Goal: Task Accomplishment & Management: Complete application form

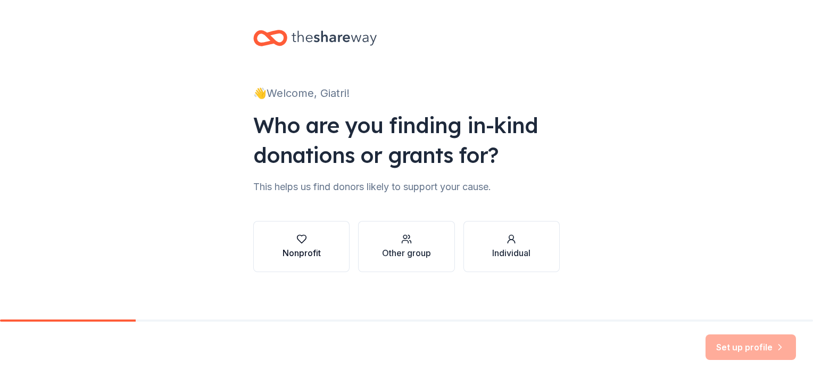
click at [271, 243] on button "Nonprofit" at bounding box center [301, 246] width 96 height 51
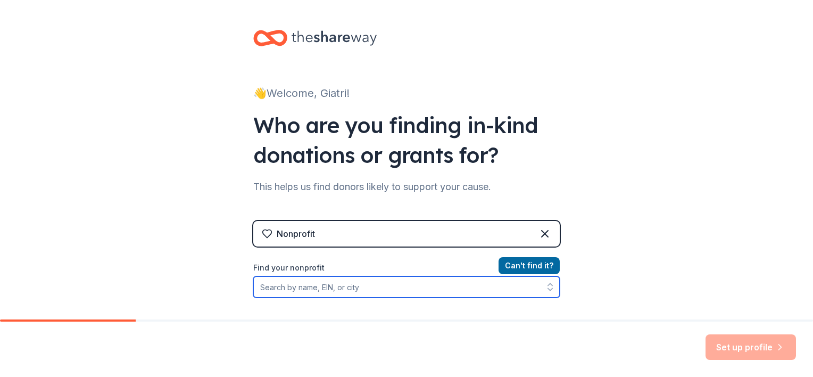
click at [302, 289] on input "Find your nonprofit" at bounding box center [406, 286] width 307 height 21
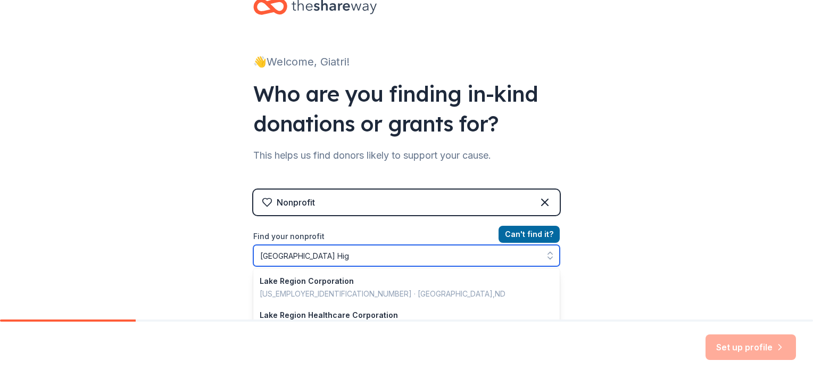
type input "[GEOGRAPHIC_DATA]"
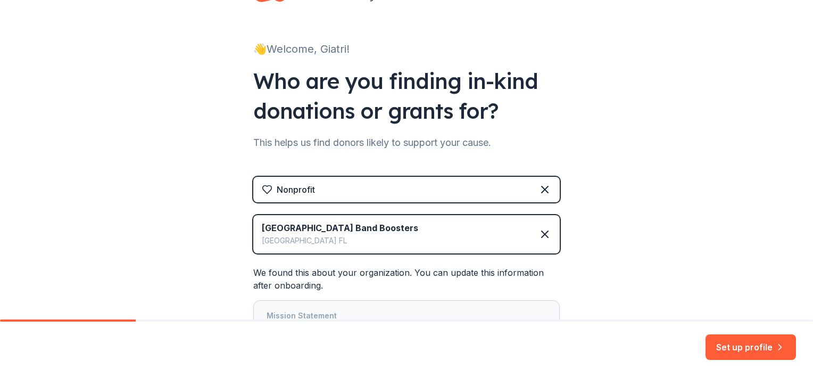
scroll to position [136, 0]
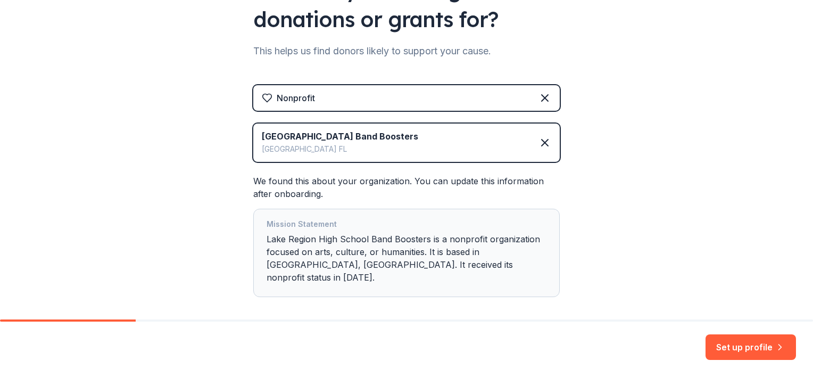
click at [437, 141] on div "[GEOGRAPHIC_DATA] Band Boosters [GEOGRAPHIC_DATA] [GEOGRAPHIC_DATA]" at bounding box center [406, 142] width 307 height 38
click at [408, 136] on div "[GEOGRAPHIC_DATA] Band Boosters" at bounding box center [340, 136] width 157 height 13
drag, startPoint x: 423, startPoint y: 135, endPoint x: 417, endPoint y: 135, distance: 6.4
click at [423, 135] on div "[GEOGRAPHIC_DATA] Band Boosters [GEOGRAPHIC_DATA] [GEOGRAPHIC_DATA]" at bounding box center [406, 142] width 307 height 38
click at [417, 135] on div "[GEOGRAPHIC_DATA] Band Boosters" at bounding box center [340, 136] width 157 height 13
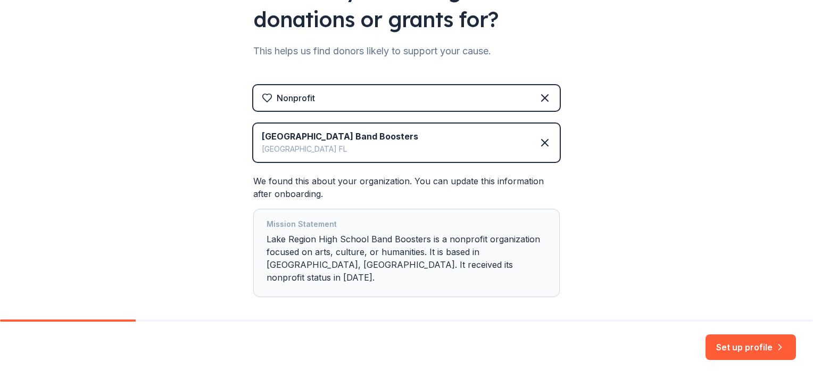
click at [417, 135] on div "[GEOGRAPHIC_DATA] Band Boosters" at bounding box center [340, 136] width 157 height 13
click at [542, 141] on icon at bounding box center [545, 142] width 13 height 13
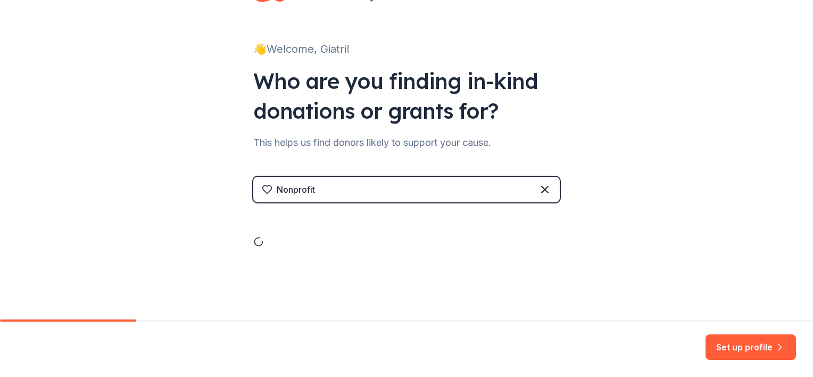
scroll to position [4, 0]
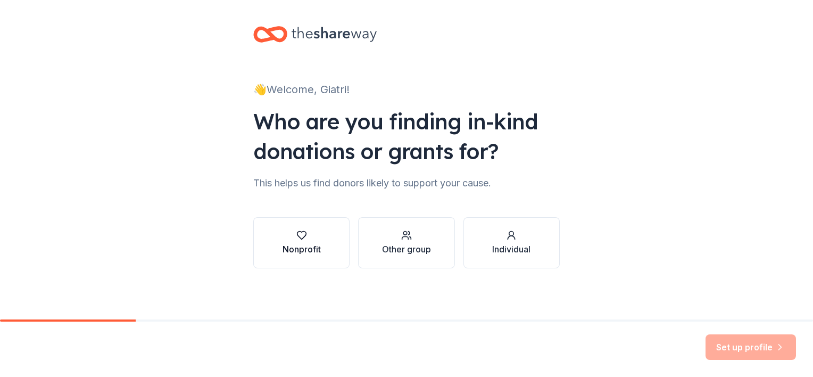
click at [324, 235] on button "Nonprofit" at bounding box center [301, 242] width 96 height 51
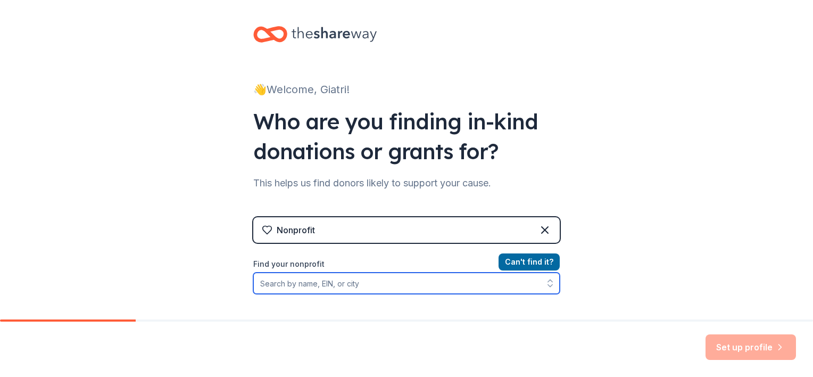
click at [285, 283] on input "Find your nonprofit" at bounding box center [406, 283] width 307 height 21
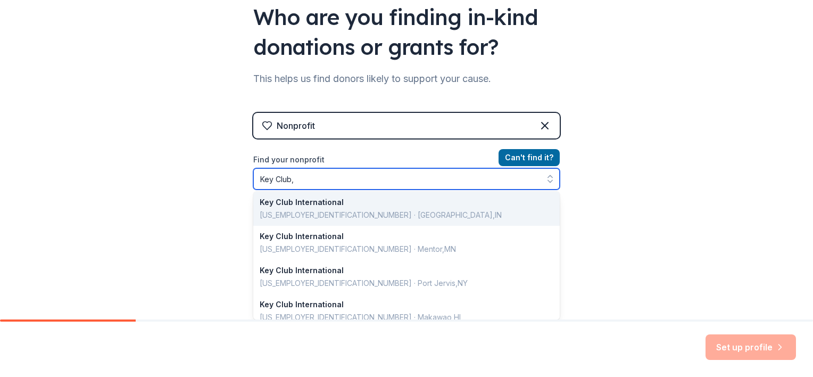
scroll to position [0, 0]
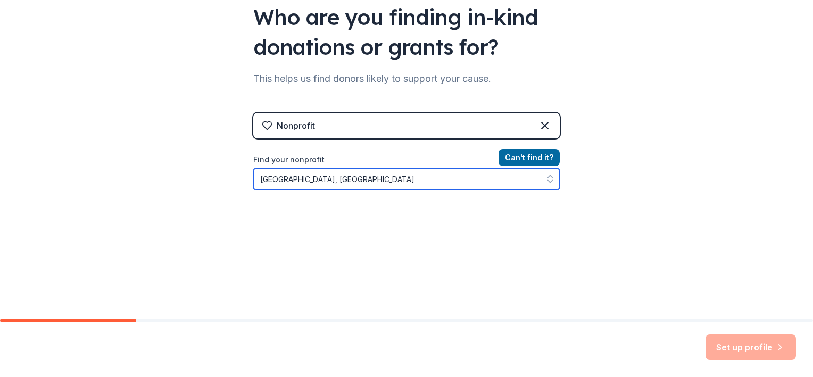
type input "[GEOGRAPHIC_DATA], [GEOGRAPHIC_DATA]"
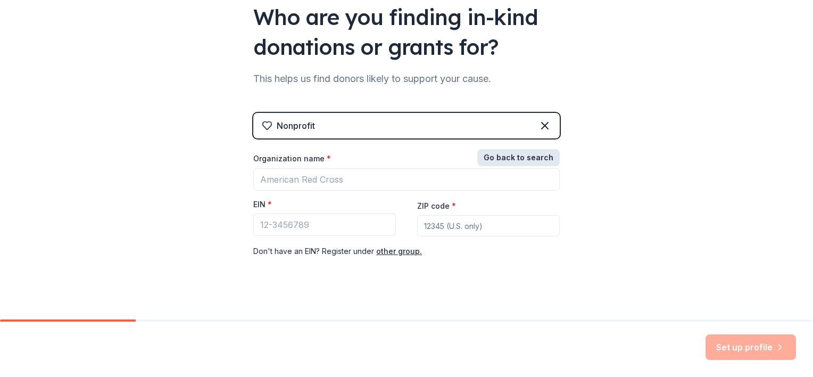
click at [539, 158] on button "Go back to search" at bounding box center [518, 157] width 83 height 17
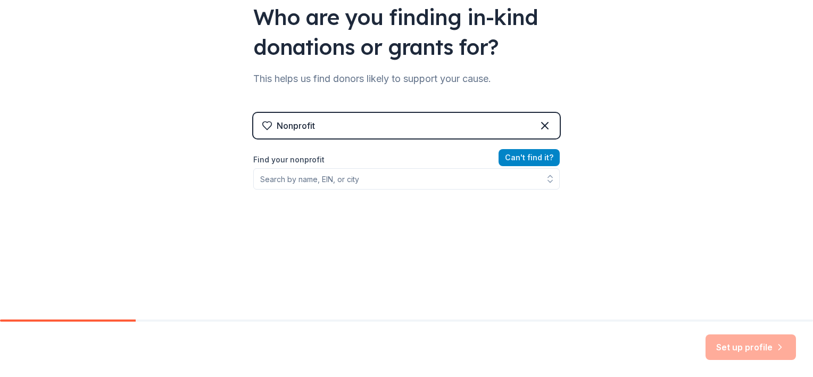
click at [509, 157] on button "Can ' t find it?" at bounding box center [529, 157] width 61 height 17
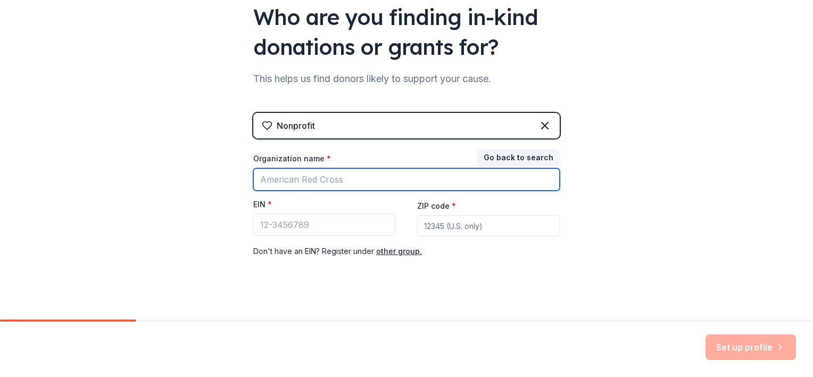
click at [344, 180] on input "Organization name *" at bounding box center [406, 179] width 307 height 22
type input "[GEOGRAPHIC_DATA]"
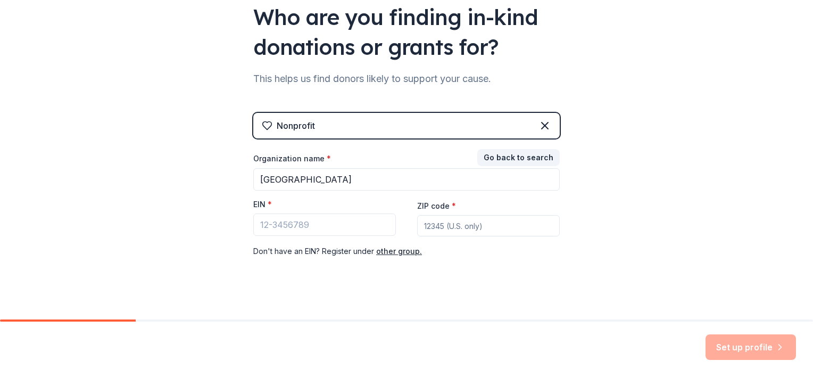
type input "33884"
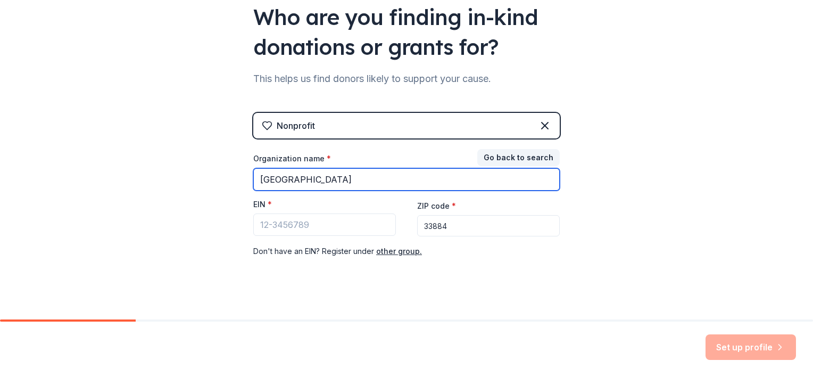
click at [383, 181] on input "[GEOGRAPHIC_DATA]" at bounding box center [406, 179] width 307 height 22
type input "[GEOGRAPHIC_DATA] - [GEOGRAPHIC_DATA]"
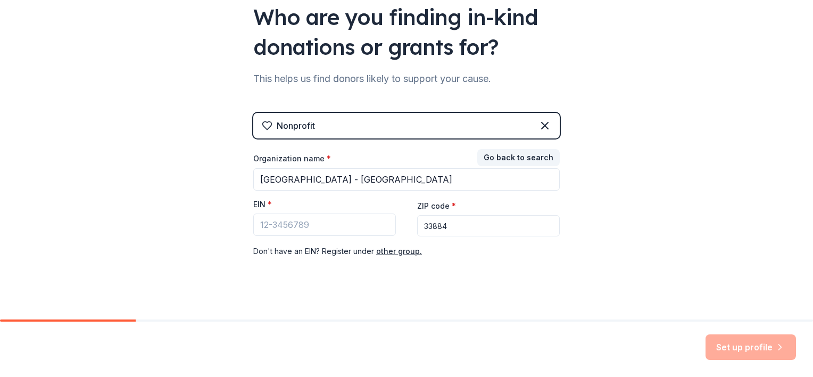
click at [508, 289] on div "👋 Welcome, Giatri! Who are you finding in-kind donations or grants for? This he…" at bounding box center [406, 111] width 341 height 438
click at [447, 293] on div "👋 Welcome, Giatri! Who are you finding in-kind donations or grants for? This he…" at bounding box center [406, 111] width 341 height 438
click at [324, 228] on input "EIN *" at bounding box center [324, 224] width 143 height 22
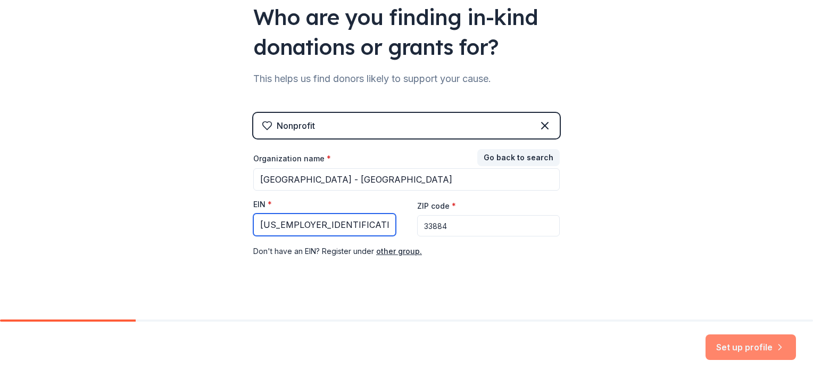
type input "[US_EMPLOYER_IDENTIFICATION_NUMBER]"
click at [748, 342] on button "Set up profile" at bounding box center [751, 347] width 90 height 26
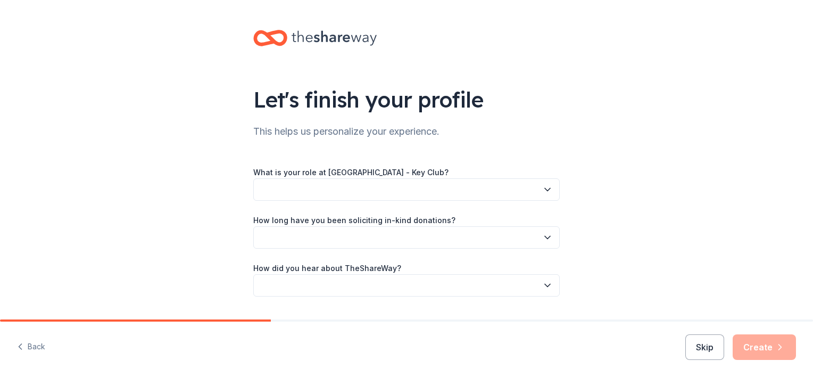
click at [347, 190] on button "button" at bounding box center [406, 189] width 307 height 22
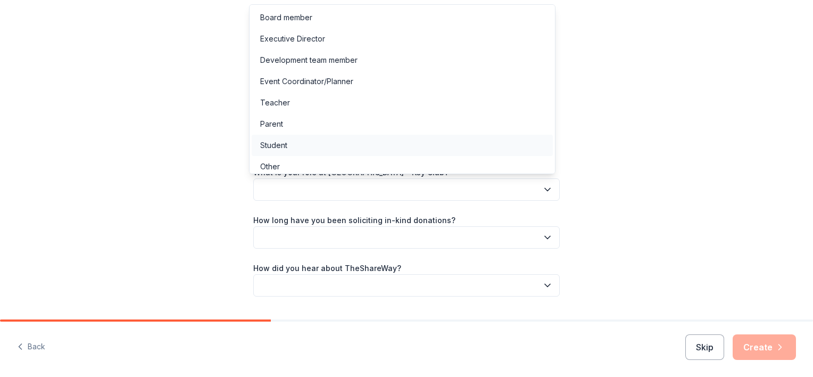
scroll to position [5, 0]
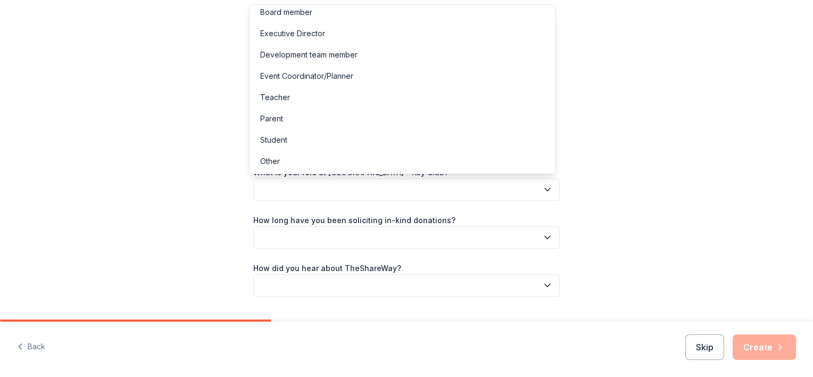
click at [340, 190] on button "button" at bounding box center [406, 189] width 307 height 22
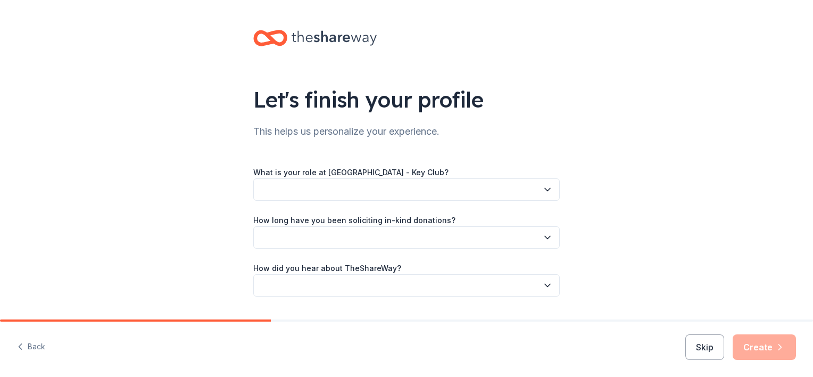
click at [328, 188] on button "button" at bounding box center [406, 189] width 307 height 22
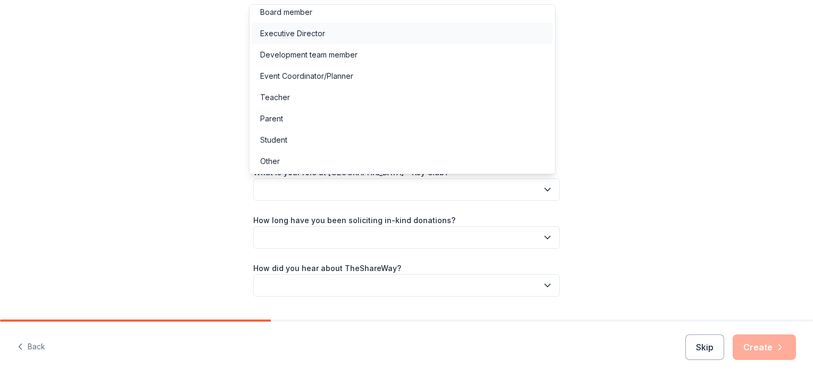
click at [298, 34] on div "Executive Director" at bounding box center [292, 33] width 65 height 13
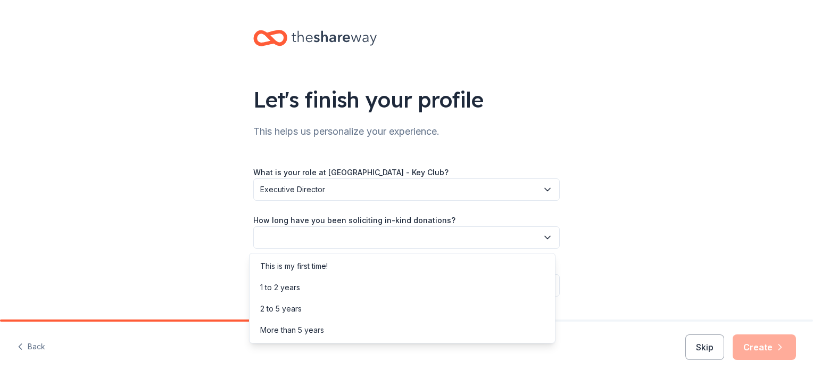
click at [301, 236] on button "button" at bounding box center [406, 237] width 307 height 22
click at [293, 265] on div "This is my first time!" at bounding box center [294, 266] width 68 height 13
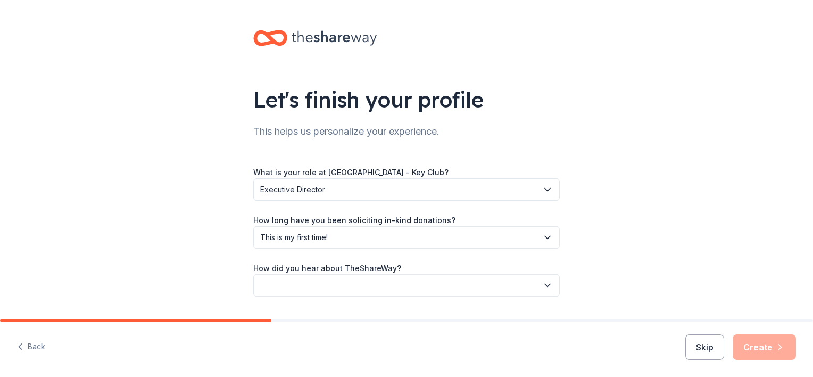
click at [295, 284] on button "button" at bounding box center [406, 285] width 307 height 22
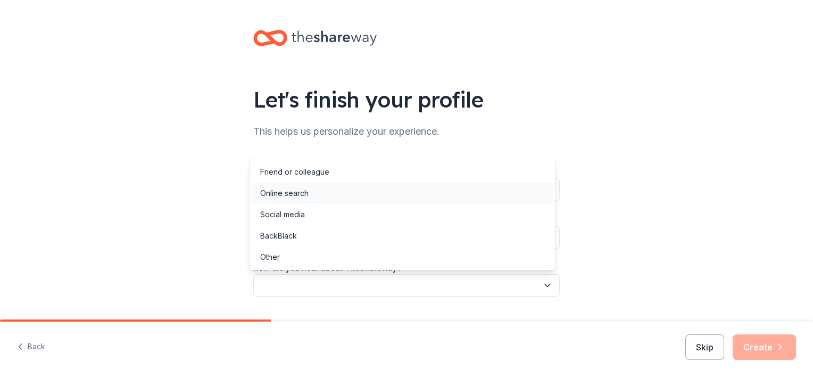
click at [283, 194] on div "Online search" at bounding box center [284, 193] width 48 height 13
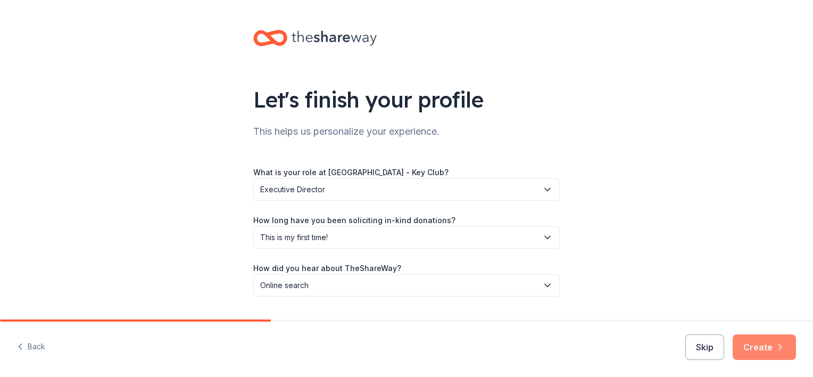
click at [754, 343] on button "Create" at bounding box center [764, 347] width 63 height 26
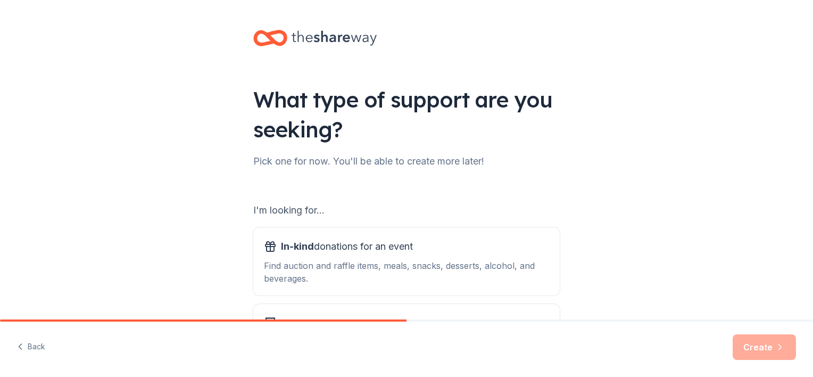
click at [314, 211] on div "I'm looking for..." at bounding box center [406, 210] width 307 height 17
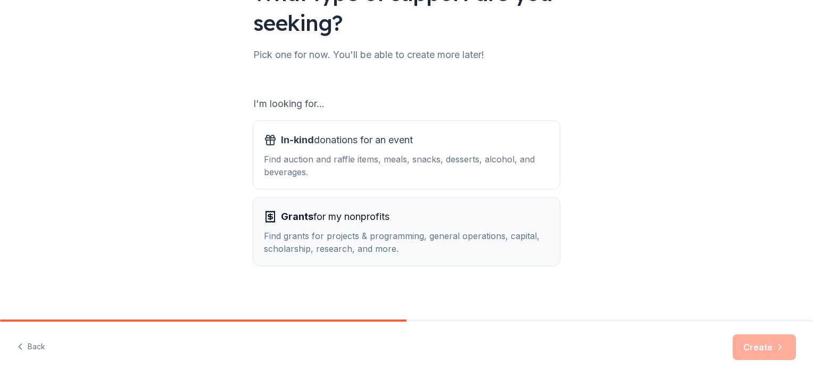
click at [347, 244] on div "Find grants for projects & programming, general operations, capital, scholarshi…" at bounding box center [406, 242] width 285 height 26
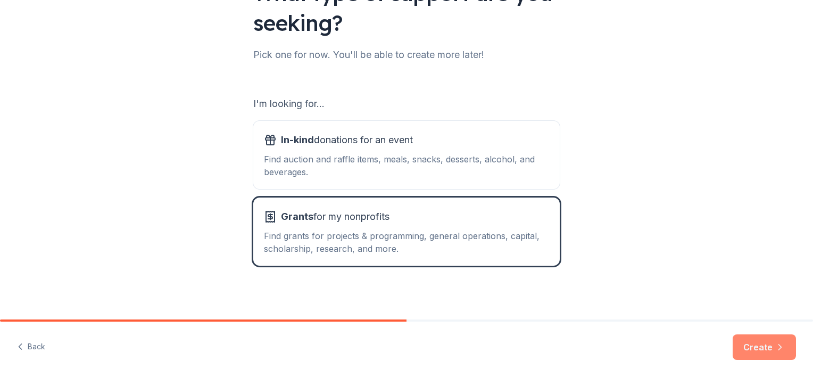
click at [764, 349] on button "Create" at bounding box center [764, 347] width 63 height 26
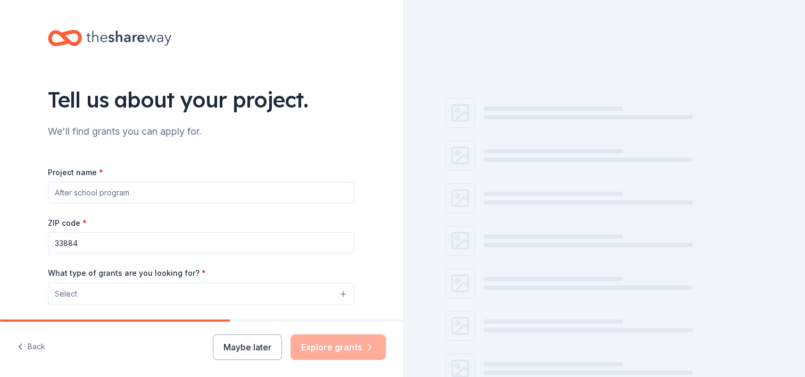
click at [105, 190] on input "Project name *" at bounding box center [201, 192] width 307 height 21
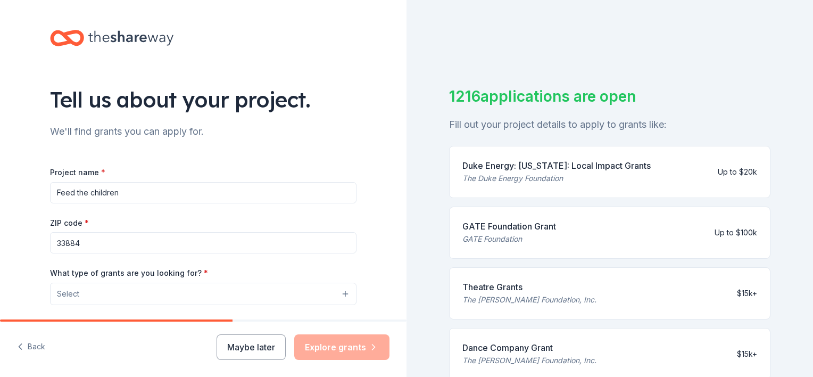
click at [209, 292] on button "Select" at bounding box center [203, 294] width 307 height 22
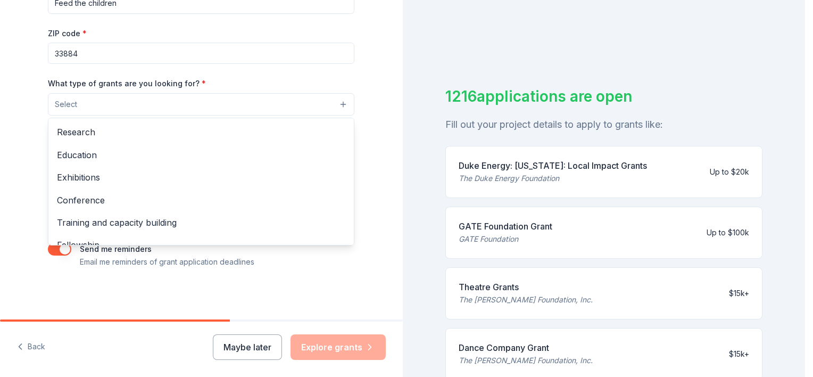
scroll to position [88, 0]
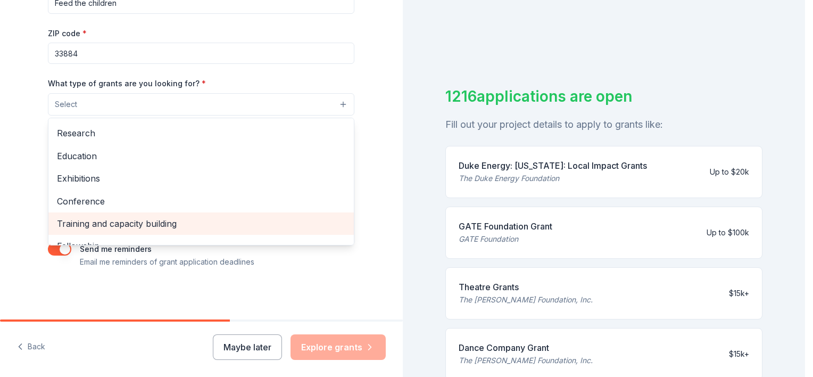
click at [104, 221] on span "Training and capacity building" at bounding box center [201, 224] width 289 height 14
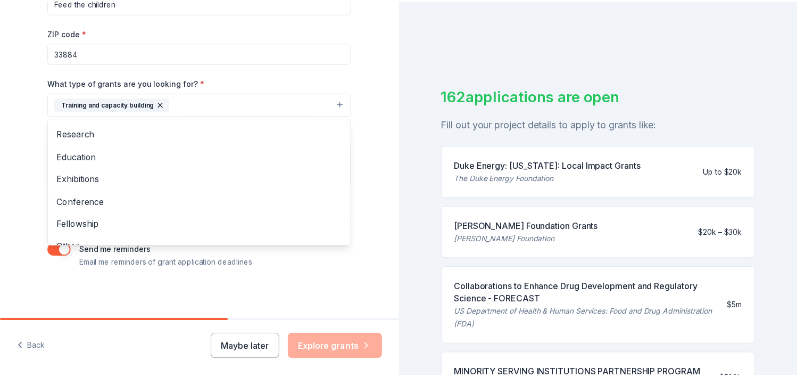
scroll to position [0, 0]
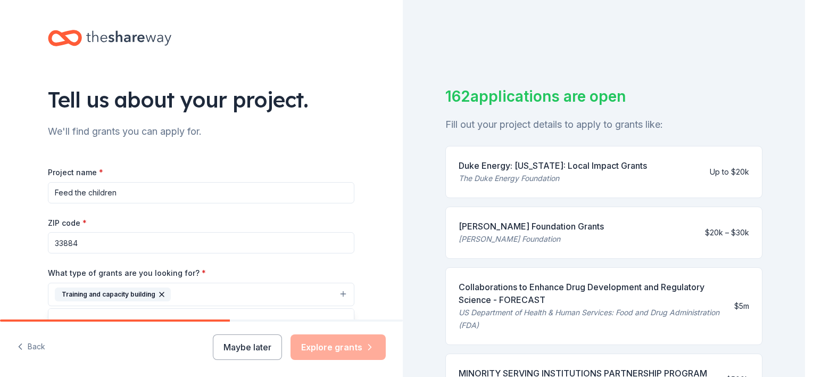
click at [131, 190] on div "Project name * Feed the children ZIP code * 33884 What type of grants are you l…" at bounding box center [201, 312] width 307 height 293
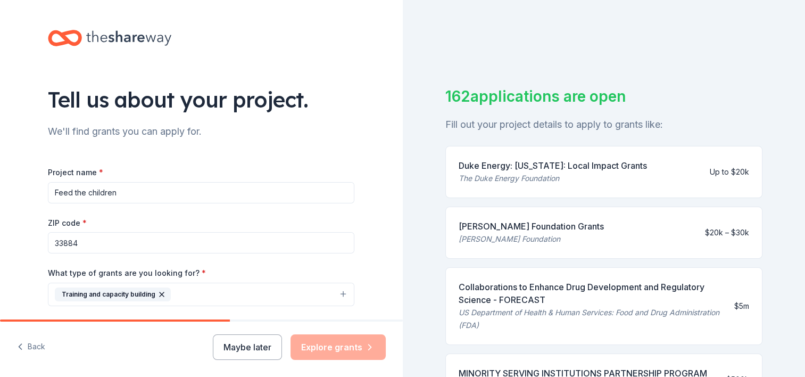
drag, startPoint x: 120, startPoint y: 193, endPoint x: 37, endPoint y: 187, distance: 83.2
click at [37, 187] on div "Tell us about your project. We'll find grants you can apply for. Project name *…" at bounding box center [201, 255] width 341 height 510
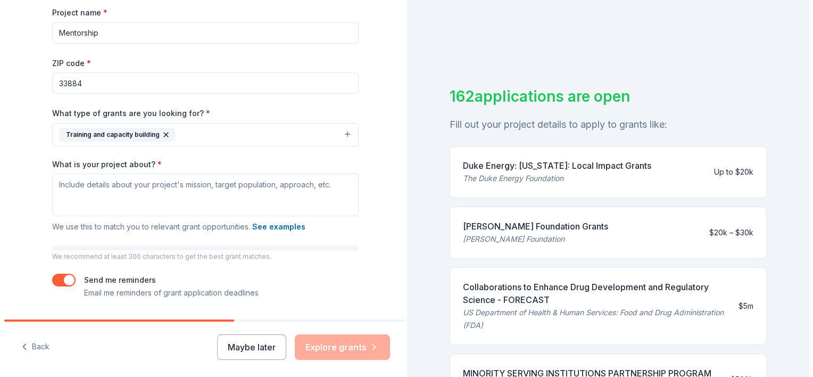
scroll to position [191, 0]
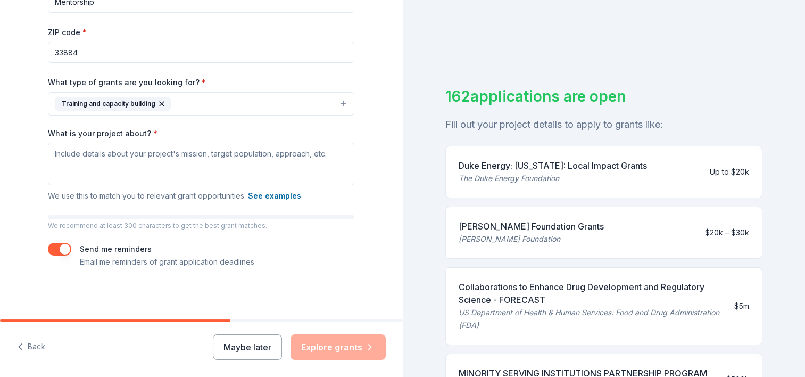
type input "Mentorship"
click at [98, 159] on textarea "What is your project about? *" at bounding box center [201, 164] width 307 height 43
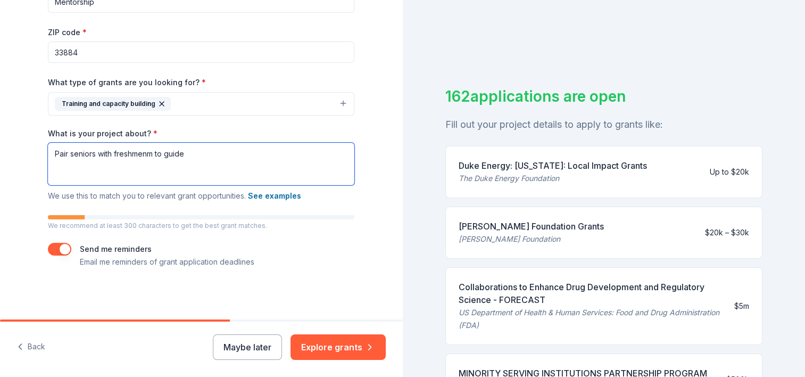
drag, startPoint x: 187, startPoint y: 151, endPoint x: 22, endPoint y: 163, distance: 165.5
click at [22, 163] on div "Tell us about your project. We'll find grants you can apply for. Project name *…" at bounding box center [201, 64] width 403 height 510
type textarea "Pair seniors with freshmenm to guide"
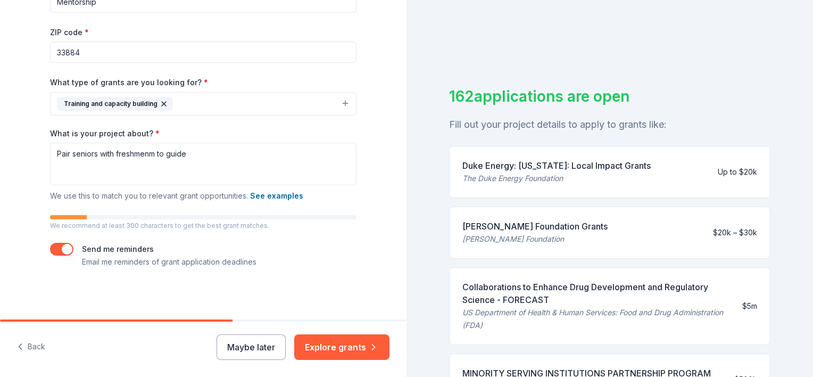
click at [160, 101] on icon "button" at bounding box center [164, 104] width 9 height 9
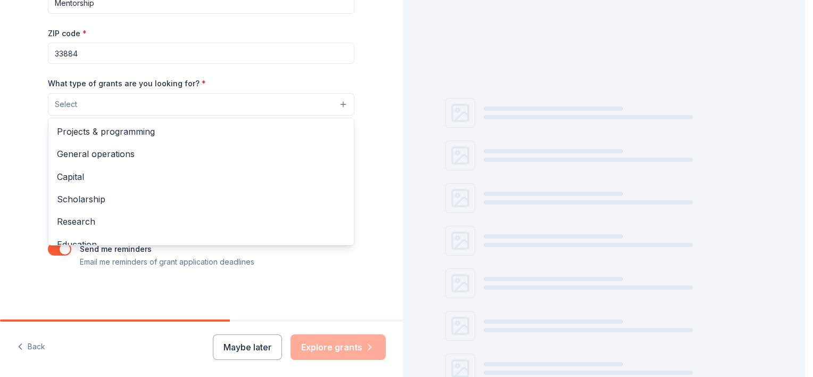
scroll to position [190, 0]
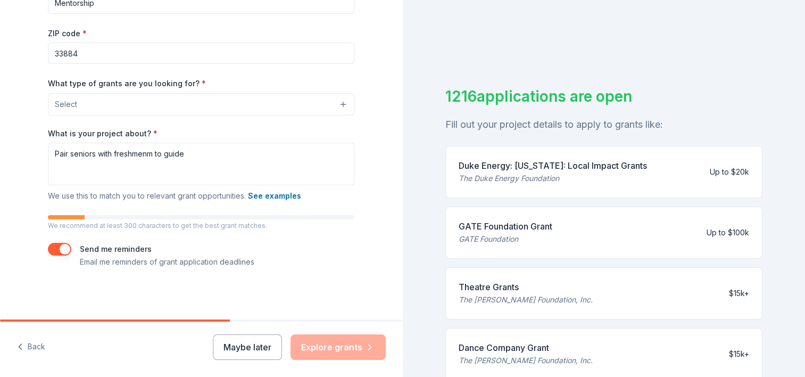
click at [141, 99] on button "Select" at bounding box center [201, 104] width 307 height 22
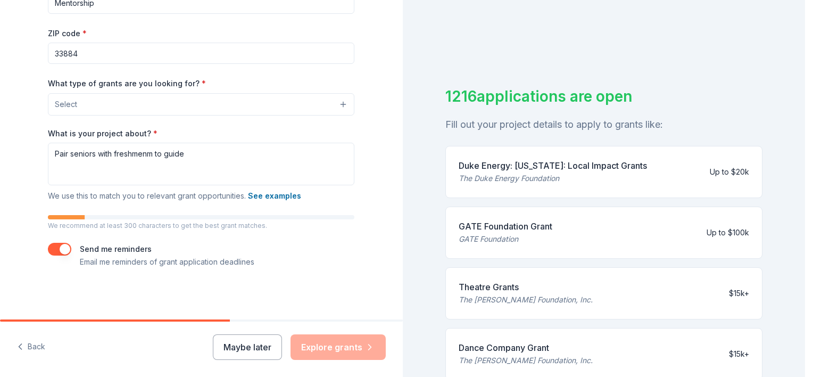
click at [139, 98] on button "Select" at bounding box center [201, 104] width 307 height 22
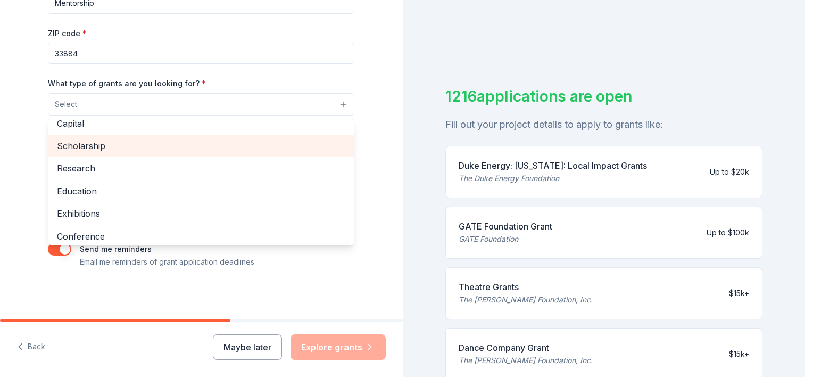
scroll to position [106, 0]
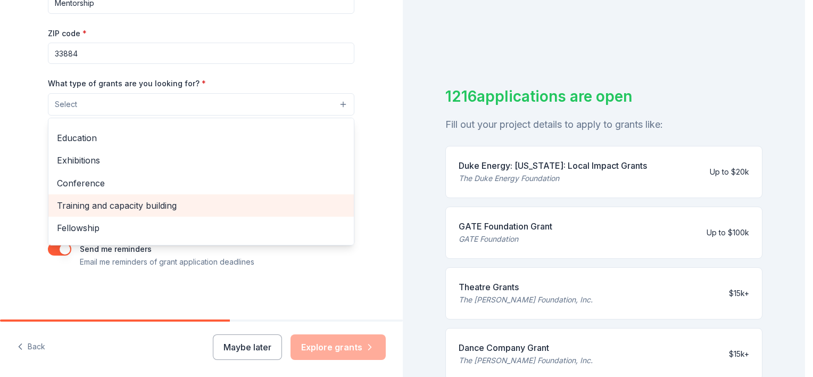
click at [111, 204] on span "Training and capacity building" at bounding box center [201, 206] width 289 height 14
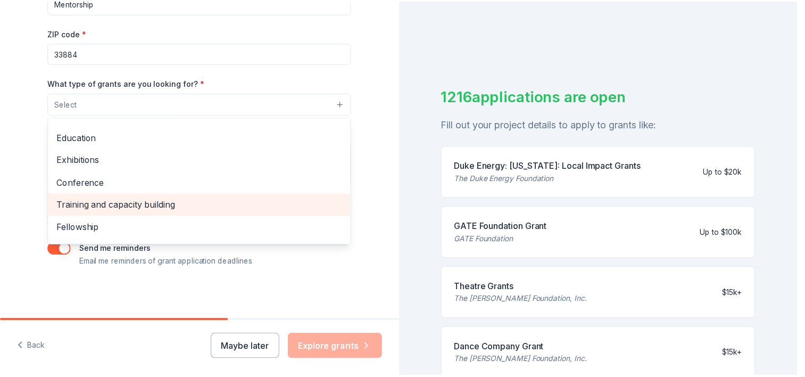
scroll to position [103, 0]
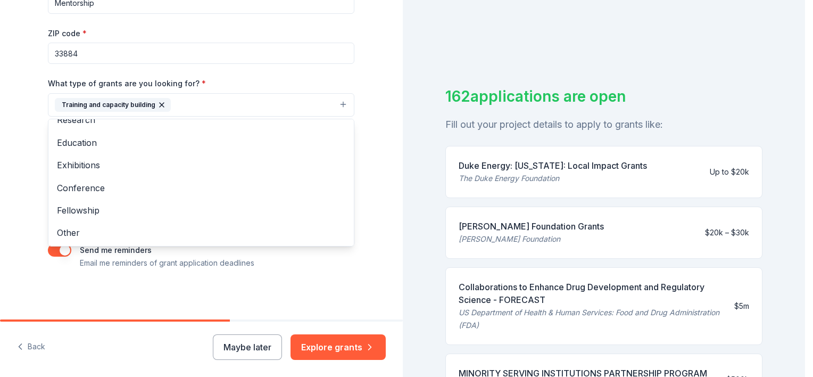
click at [83, 294] on div "Tell us about your project. We'll find grants you can apply for. Project name *…" at bounding box center [201, 65] width 341 height 510
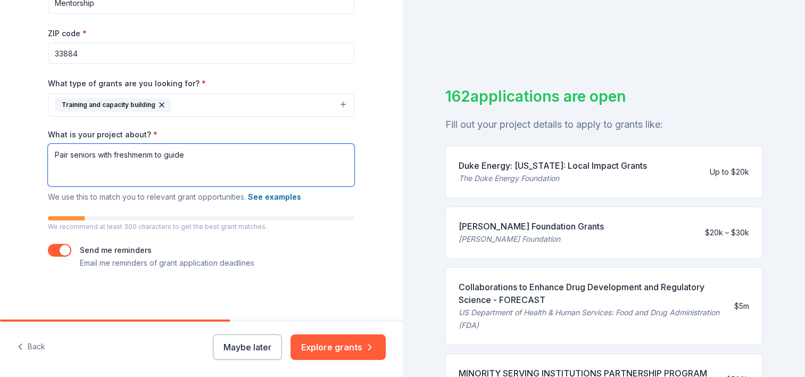
drag, startPoint x: 212, startPoint y: 162, endPoint x: 46, endPoint y: 136, distance: 168.7
click at [48, 136] on div "What is your project about? * Pair seniors with freshmenm to guide We use this …" at bounding box center [201, 166] width 307 height 75
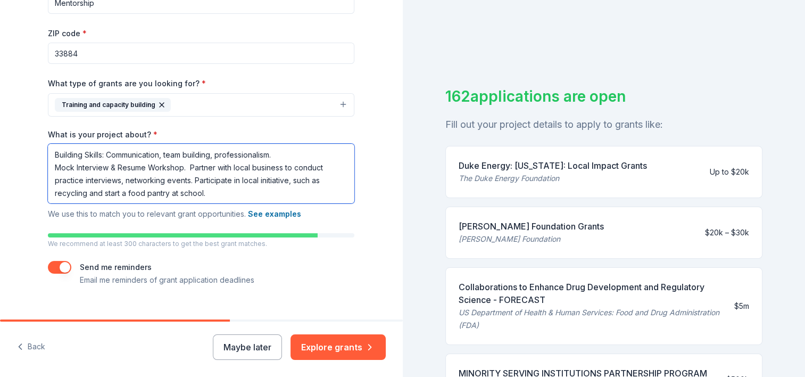
scroll to position [208, 0]
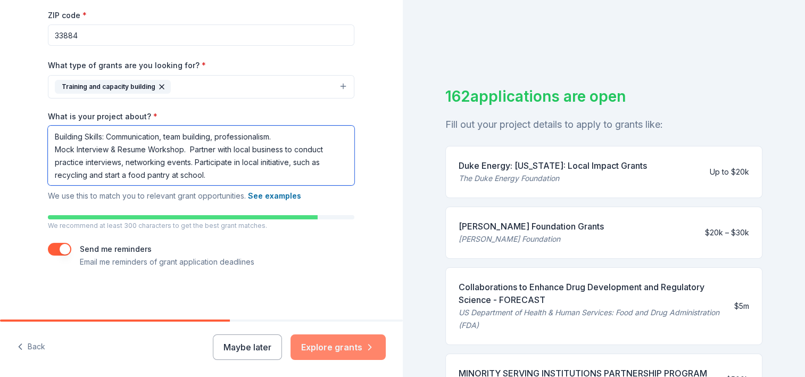
type textarea "Building Skills: Communication, team building, professionalism. Mock Interview …"
click at [331, 341] on button "Explore grants" at bounding box center [338, 347] width 95 height 26
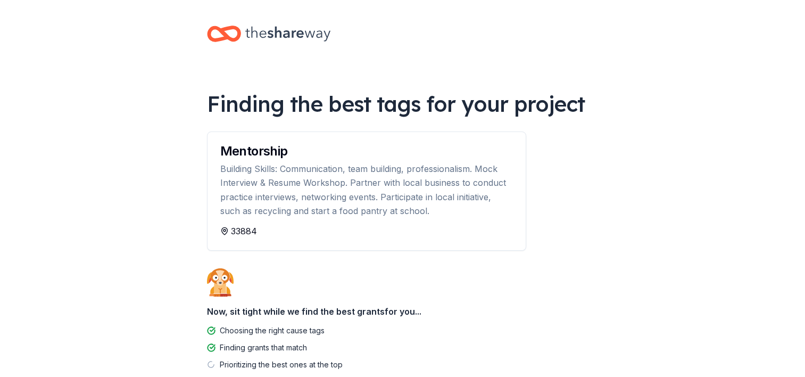
scroll to position [64, 0]
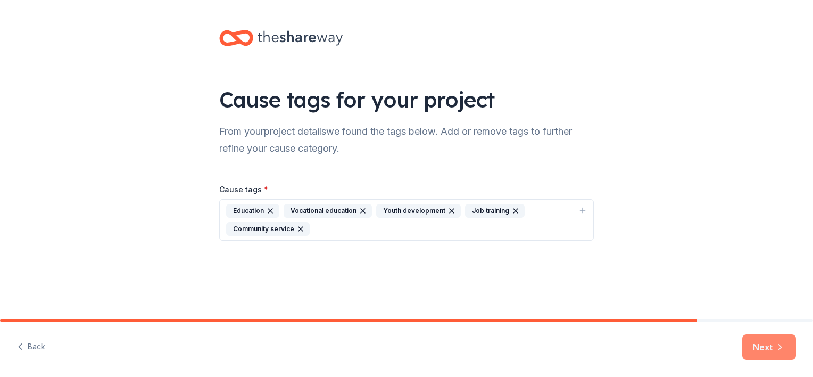
click at [756, 342] on button "Next" at bounding box center [770, 347] width 54 height 26
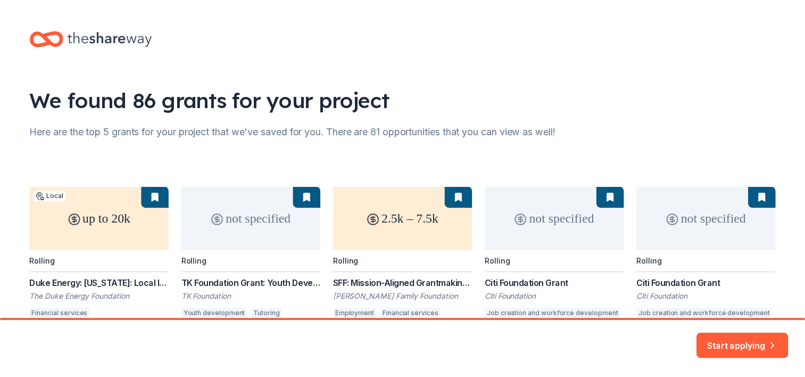
scroll to position [77, 0]
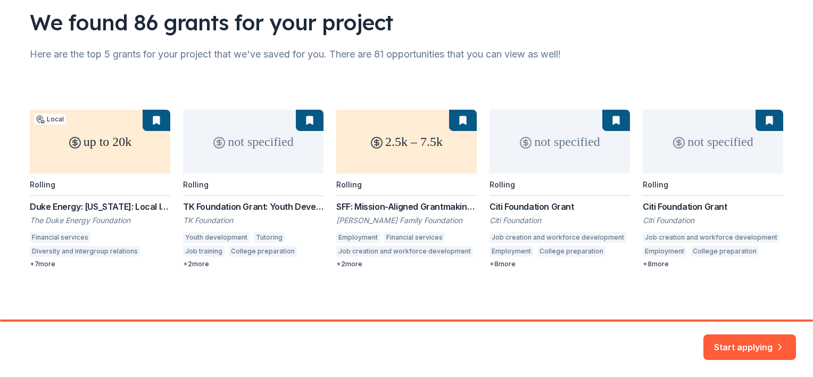
click at [737, 342] on button "Start applying" at bounding box center [750, 341] width 93 height 26
